Goal: Transaction & Acquisition: Purchase product/service

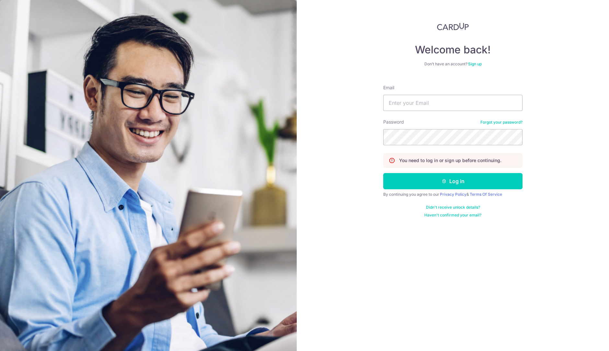
drag, startPoint x: 450, startPoint y: 90, endPoint x: 451, endPoint y: 93, distance: 3.4
click at [451, 91] on div "Email" at bounding box center [452, 98] width 139 height 27
click at [452, 100] on input "Email" at bounding box center [452, 103] width 139 height 16
type input "wendy@excelhw.com.sg"
click at [451, 146] on form "Email wendy@excelhw.com.sg Password Forgot your password? You need to log in or…" at bounding box center [452, 149] width 139 height 138
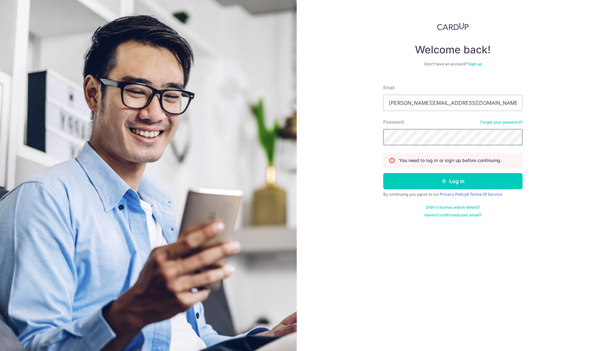
click at [383, 173] on button "Log in" at bounding box center [452, 181] width 139 height 16
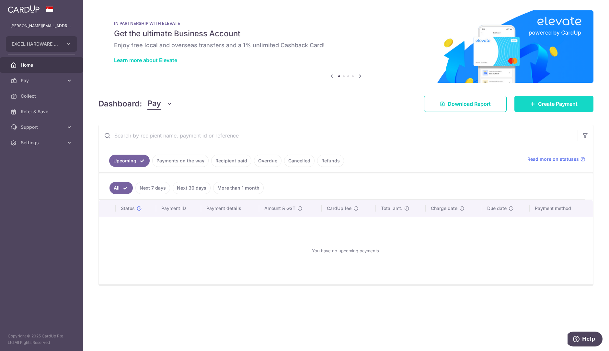
click at [536, 101] on link "Create Payment" at bounding box center [553, 104] width 79 height 16
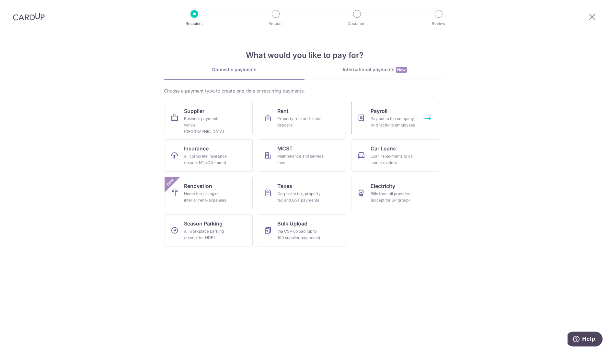
click at [398, 121] on div "Pay out to the company or directly to employees" at bounding box center [394, 122] width 47 height 13
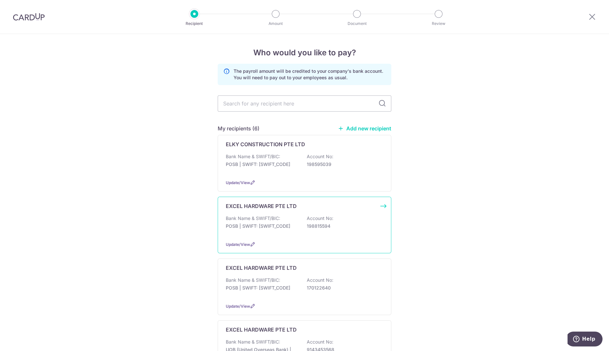
click at [306, 213] on div "EXCEL HARDWARE PTE LTD Bank Name & SWIFT/BIC: POSB | SWIFT: DBSSSGSGXXX Account…" at bounding box center [305, 225] width 174 height 57
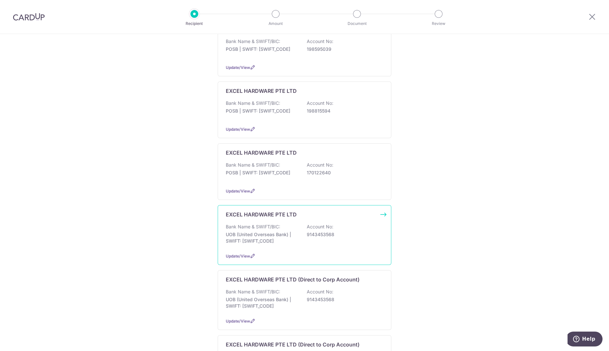
scroll to position [121, 0]
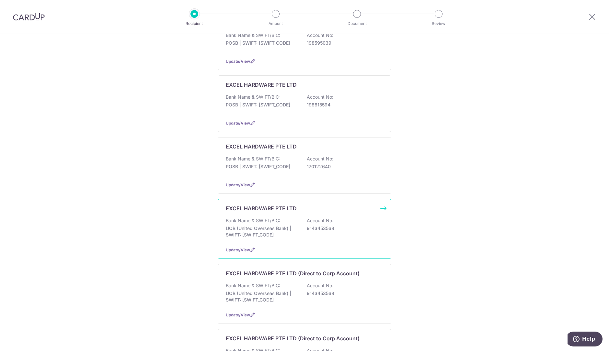
click at [321, 215] on div "EXCEL HARDWARE PTE LTD Bank Name & SWIFT/BIC: UOB (United Overseas Bank) | SWIF…" at bounding box center [305, 229] width 174 height 60
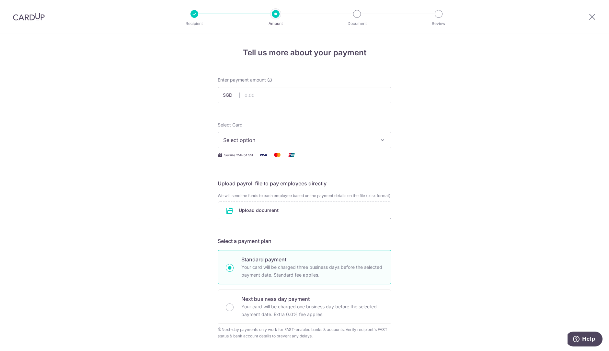
click at [263, 98] on input "text" at bounding box center [305, 95] width 174 height 16
type input "9,758.94"
click at [361, 135] on button "Select option" at bounding box center [305, 140] width 174 height 16
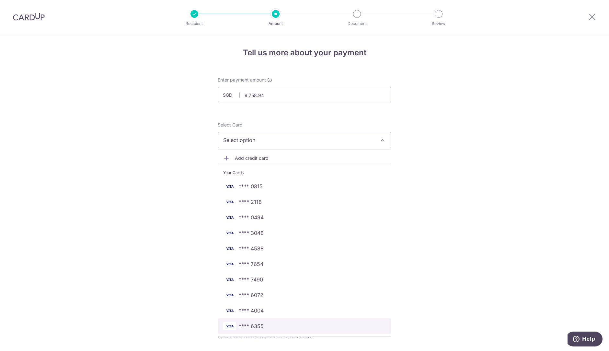
drag, startPoint x: 255, startPoint y: 328, endPoint x: 303, endPoint y: 206, distance: 131.3
click at [255, 328] on span "**** 6355" at bounding box center [251, 327] width 25 height 8
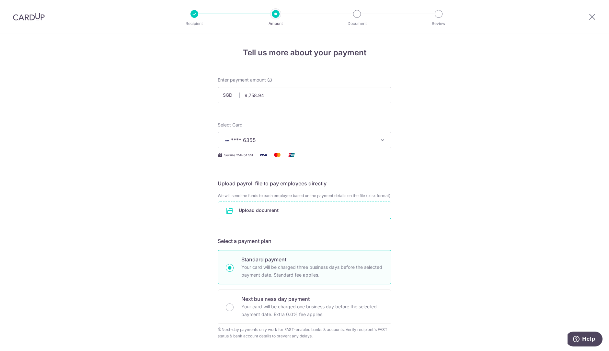
drag, startPoint x: 301, startPoint y: 216, endPoint x: 305, endPoint y: 210, distance: 7.1
click at [305, 211] on input "file" at bounding box center [304, 210] width 173 height 17
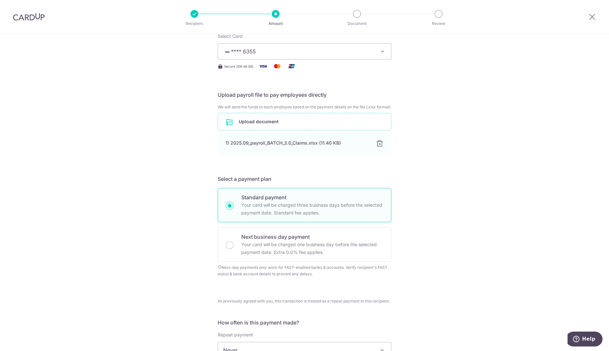
scroll to position [162, 0]
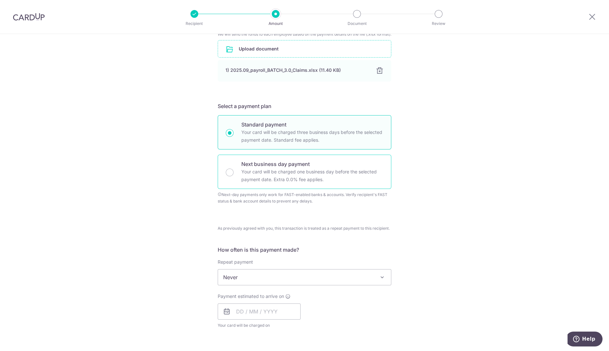
click at [248, 183] on p "Your card will be charged one business day before the selected payment date. Ex…" at bounding box center [312, 176] width 142 height 16
click at [234, 177] on input "Next business day payment Your card will be charged one business day before the…" at bounding box center [230, 173] width 8 height 8
radio input "false"
radio input "true"
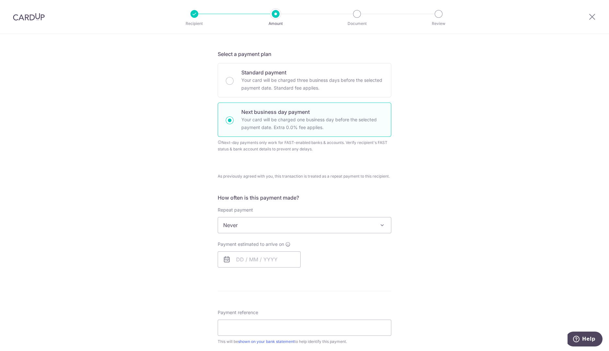
scroll to position [243, 0]
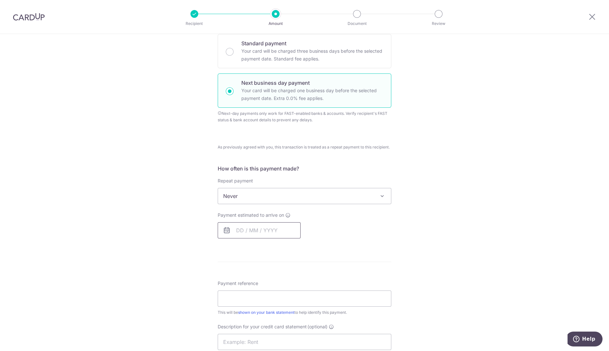
click at [259, 236] on input "text" at bounding box center [259, 231] width 83 height 16
click at [268, 308] on link "15" at bounding box center [270, 302] width 10 height 10
type input "15/10/2025"
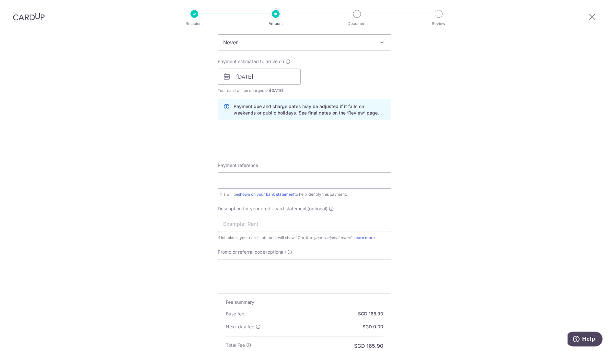
scroll to position [445, 0]
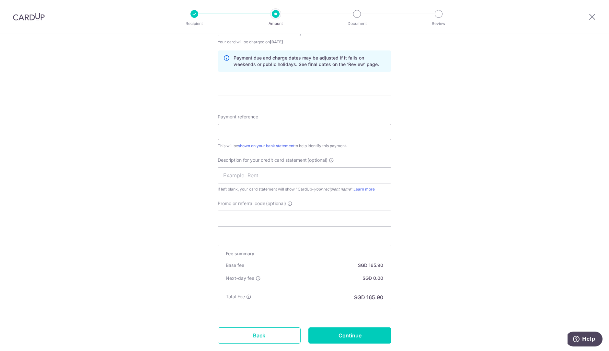
click at [291, 140] on input "Payment reference" at bounding box center [305, 132] width 174 height 16
type input "CL"
click at [341, 336] on input "Continue" at bounding box center [349, 336] width 83 height 16
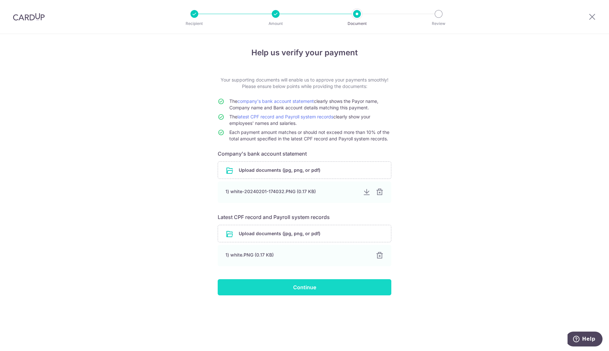
click at [317, 287] on input "Continue" at bounding box center [305, 288] width 174 height 16
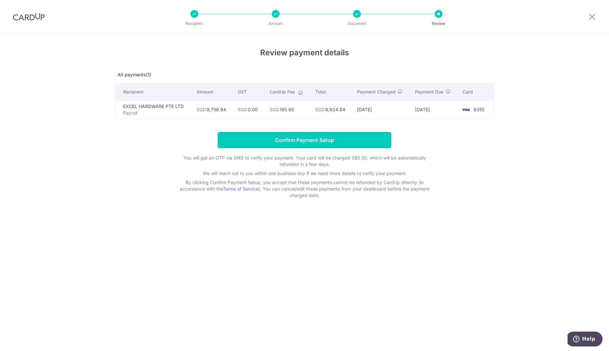
click at [359, 142] on input "Confirm Payment Setup" at bounding box center [305, 140] width 174 height 16
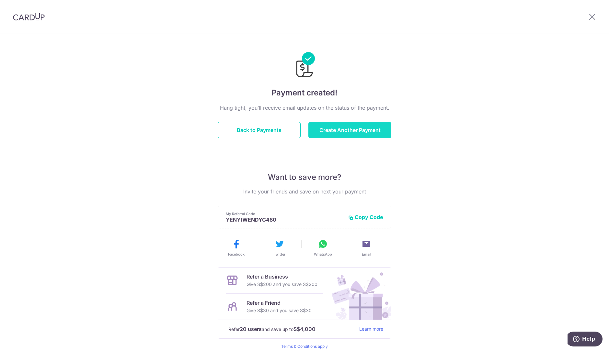
click at [362, 131] on button "Create Another Payment" at bounding box center [349, 130] width 83 height 16
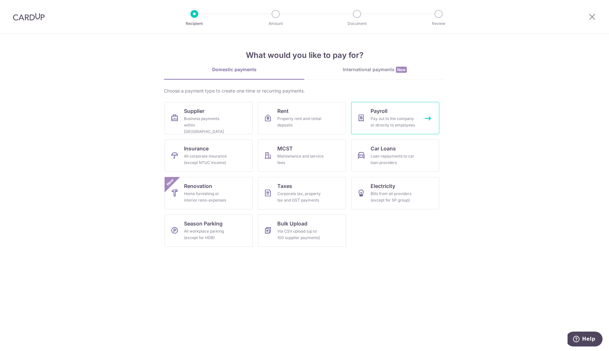
click at [399, 121] on div "Pay out to the company or directly to employees" at bounding box center [394, 122] width 47 height 13
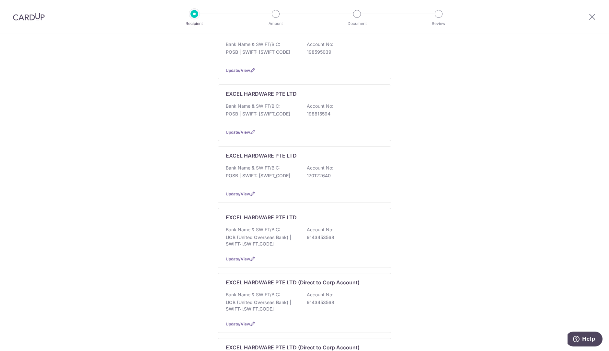
scroll to position [197, 0]
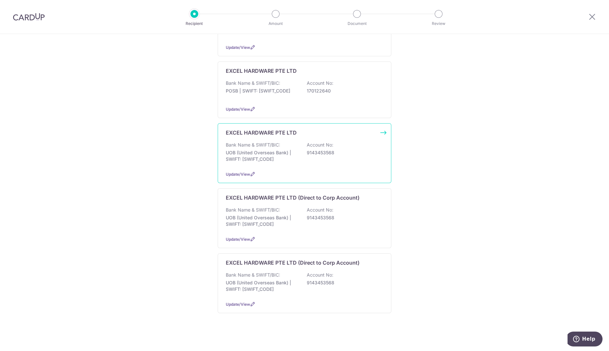
click at [318, 152] on p "9143453568" at bounding box center [343, 153] width 73 height 6
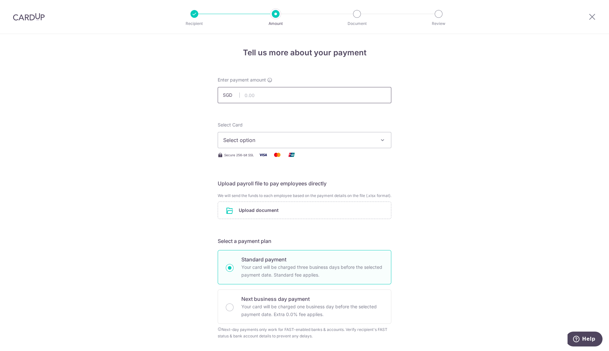
click at [290, 91] on input "text" at bounding box center [305, 95] width 174 height 16
type input "46,069.32"
click at [356, 142] on span "Select option" at bounding box center [298, 140] width 151 height 8
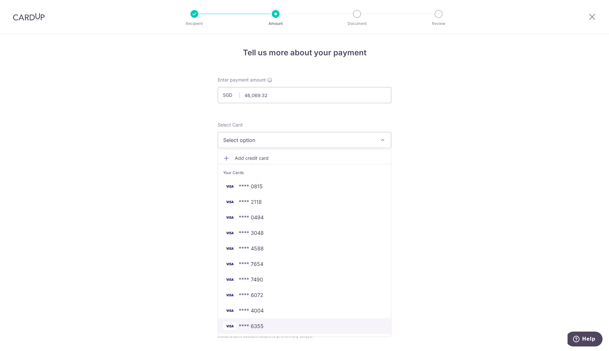
click at [261, 327] on span "**** 6355" at bounding box center [251, 327] width 25 height 8
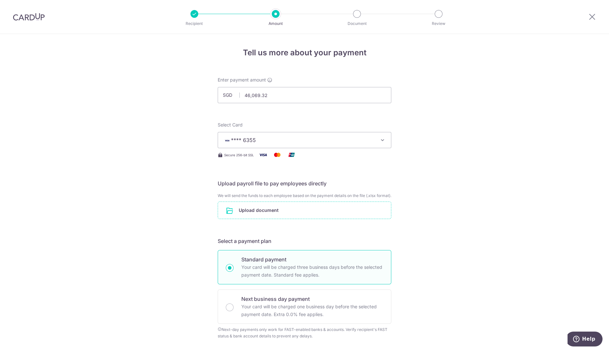
click at [271, 216] on input "file" at bounding box center [304, 210] width 173 height 17
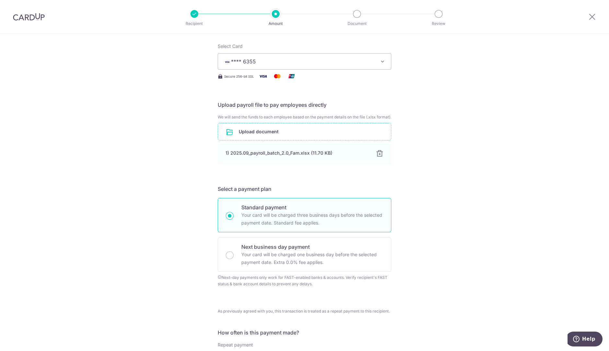
scroll to position [121, 0]
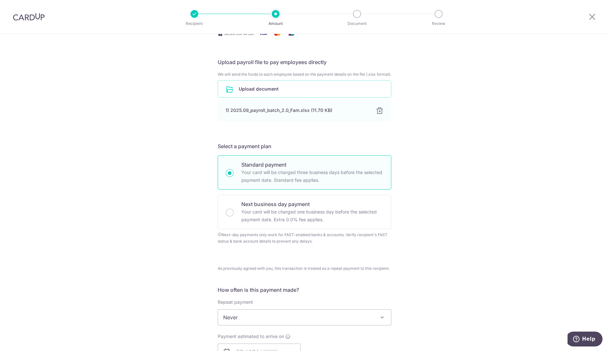
drag, startPoint x: 309, startPoint y: 226, endPoint x: 412, endPoint y: 260, distance: 109.1
click at [308, 224] on p "Your card will be charged one business day before the selected payment date. Ex…" at bounding box center [312, 216] width 142 height 16
click at [234, 217] on input "Next business day payment Your card will be charged one business day before the…" at bounding box center [230, 213] width 8 height 8
radio input "false"
radio input "true"
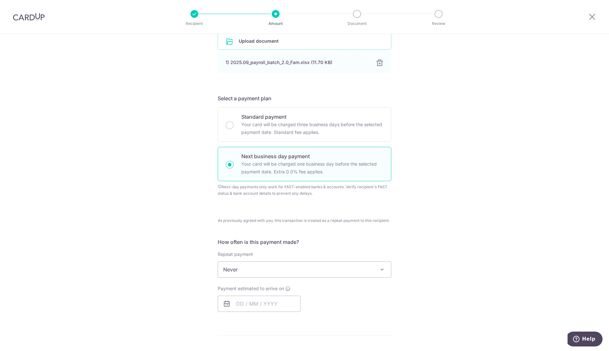
scroll to position [243, 0]
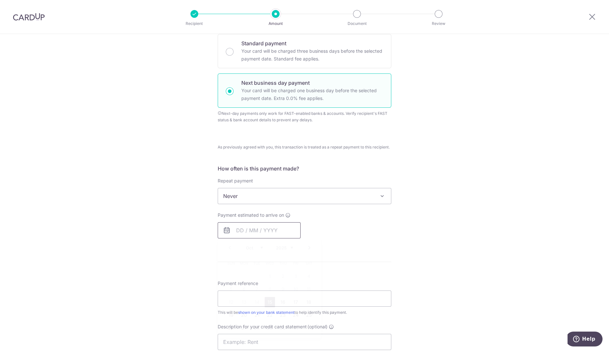
click at [281, 239] on input "text" at bounding box center [259, 231] width 83 height 16
click at [267, 308] on link "15" at bounding box center [270, 302] width 10 height 10
type input "15/10/2025"
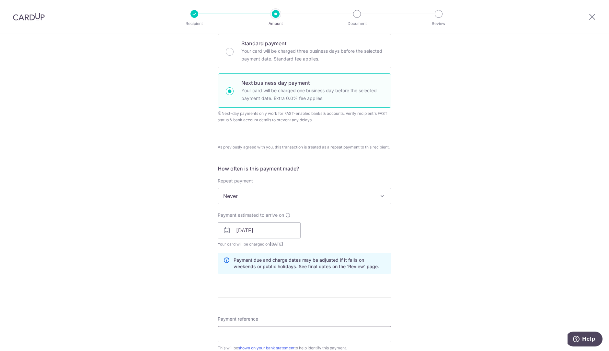
click at [277, 333] on input "Payment reference" at bounding box center [305, 335] width 174 height 16
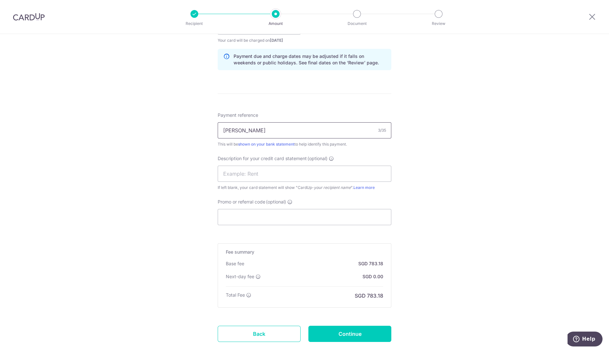
scroll to position [492, 0]
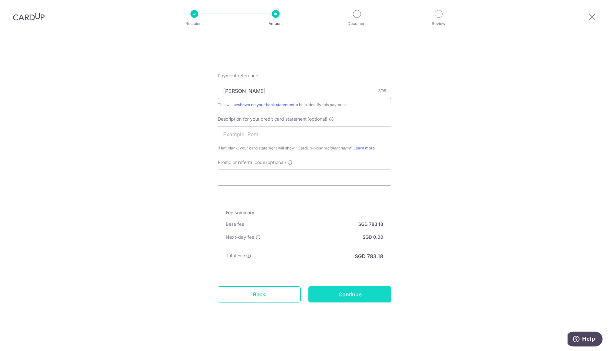
type input "sal"
click at [356, 299] on input "Continue" at bounding box center [349, 295] width 83 height 16
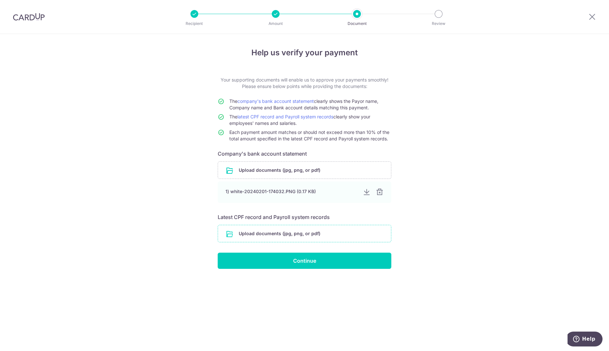
click at [295, 231] on input "file" at bounding box center [304, 233] width 173 height 17
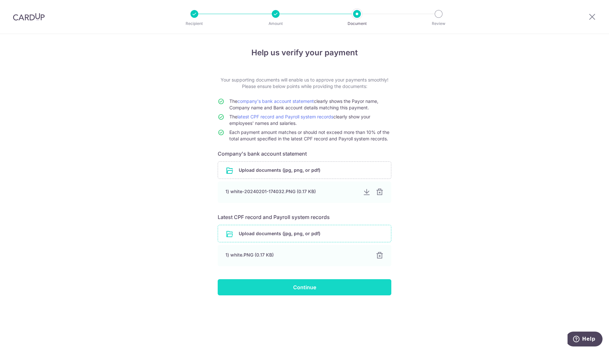
click at [356, 287] on input "Continue" at bounding box center [305, 288] width 174 height 16
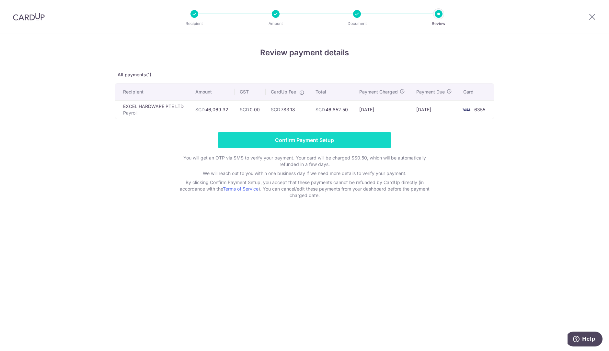
click at [343, 140] on input "Confirm Payment Setup" at bounding box center [305, 140] width 174 height 16
